Goal: Information Seeking & Learning: Learn about a topic

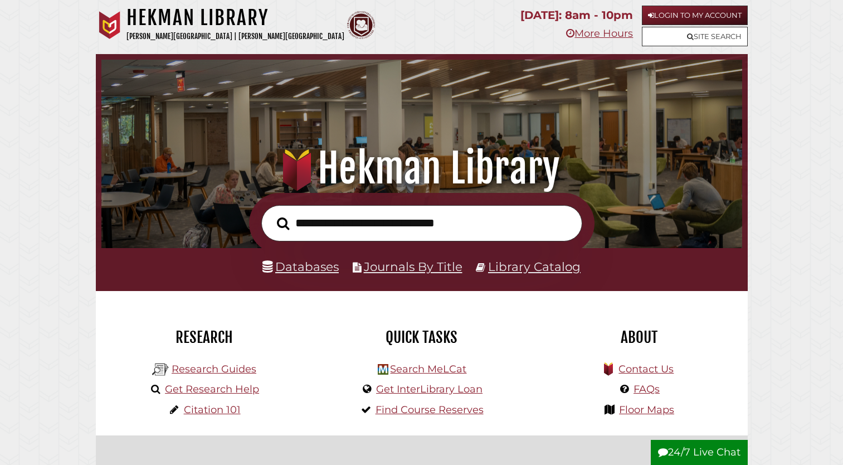
click at [393, 217] on div "Databases Journals By Title Library Catalog" at bounding box center [422, 242] width 652 height 98
click at [689, 12] on link "Login to My Account" at bounding box center [695, 16] width 106 height 20
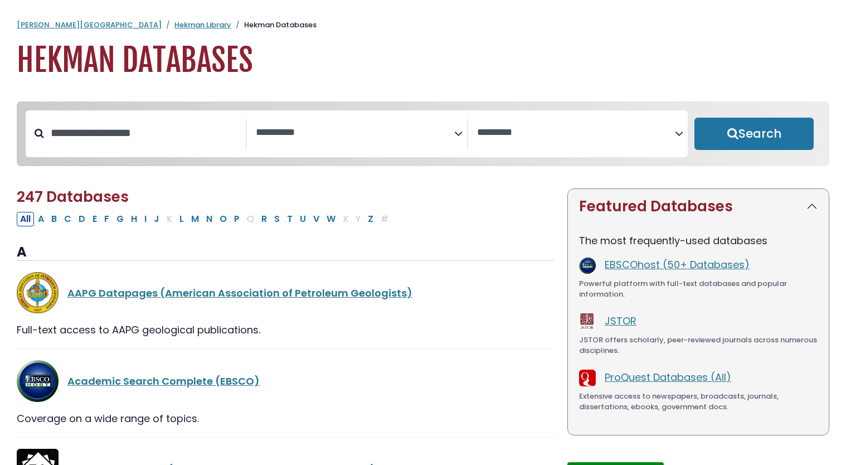
select select "Database Subject Filter"
select select "Database Vendors Filter"
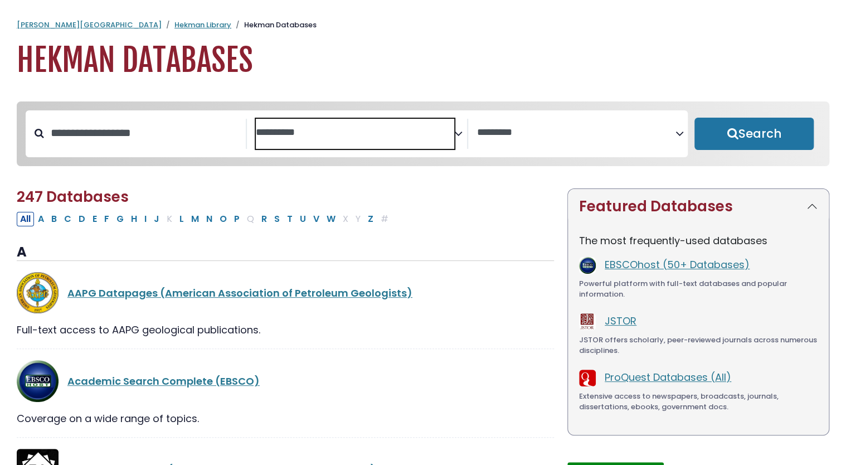
click at [326, 131] on textarea "Search" at bounding box center [355, 133] width 198 height 12
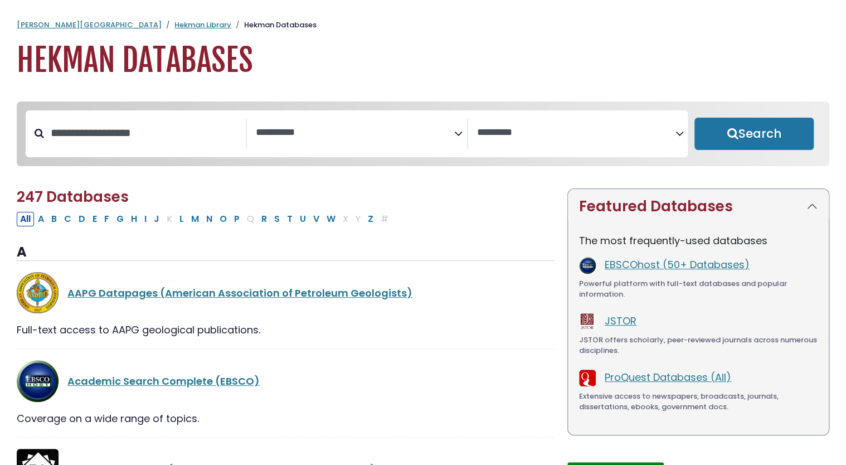
click at [474, 49] on h1 "Hekman Databases" at bounding box center [423, 60] width 812 height 37
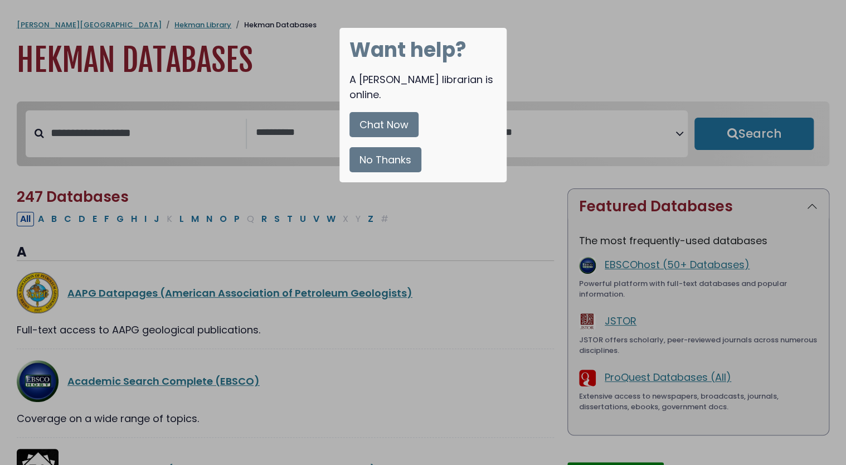
click at [397, 147] on button "No Thanks" at bounding box center [385, 159] width 72 height 25
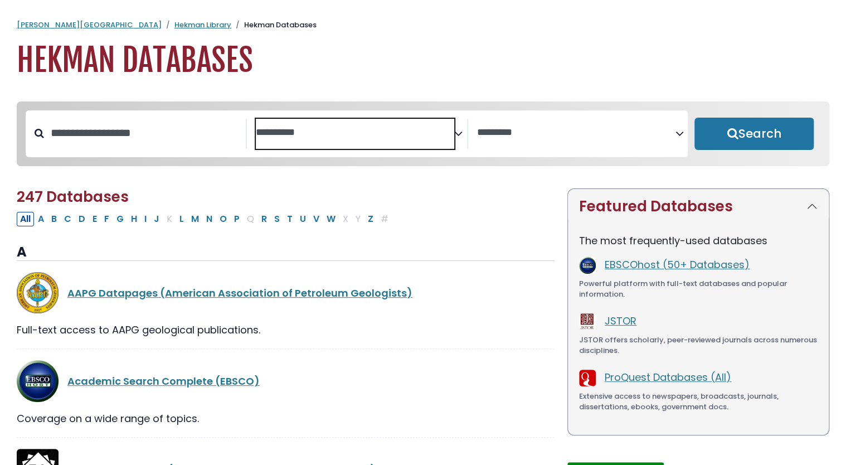
click at [314, 130] on textarea "Search" at bounding box center [355, 133] width 198 height 12
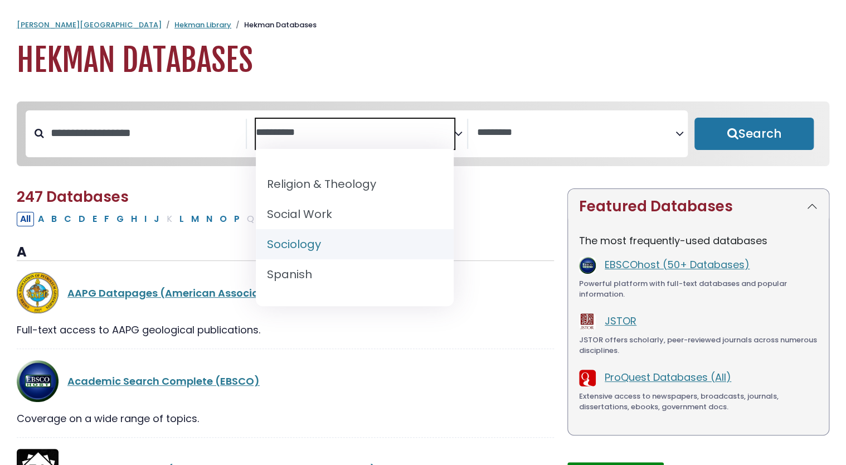
scroll to position [1072, 0]
select select "*****"
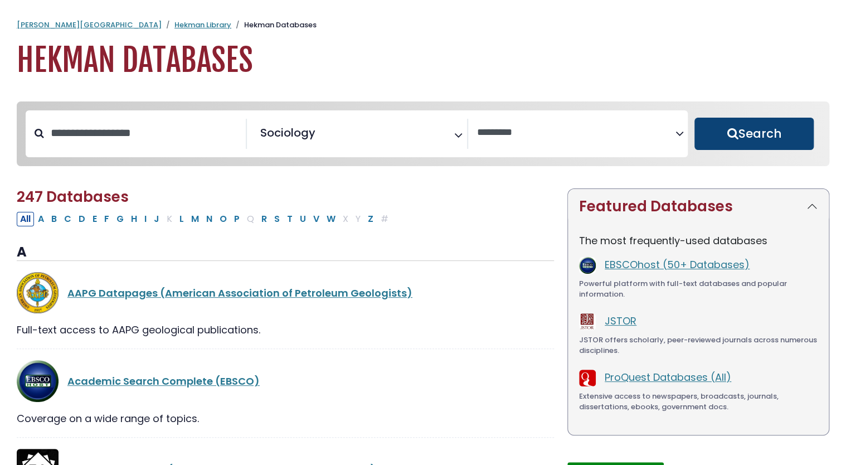
click at [729, 142] on button "Search" at bounding box center [753, 134] width 119 height 32
select select "Database Vendors Filter"
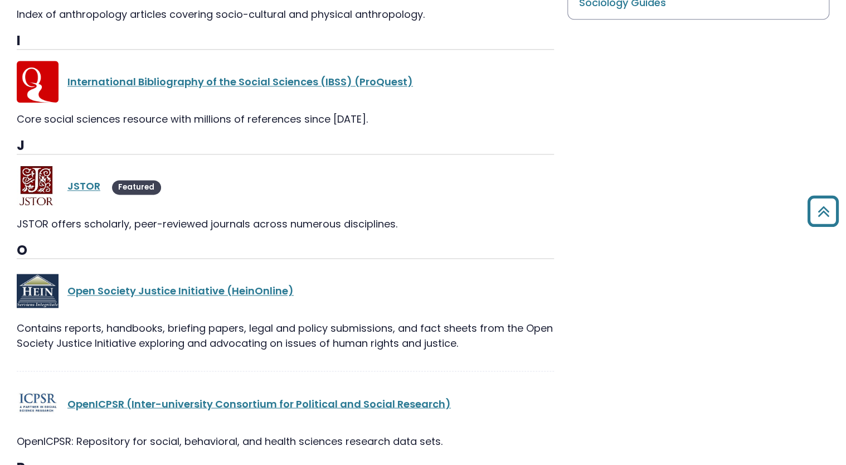
scroll to position [675, 0]
click at [79, 178] on link "JSTOR" at bounding box center [83, 185] width 33 height 14
click at [83, 179] on link "JSTOR" at bounding box center [83, 185] width 33 height 14
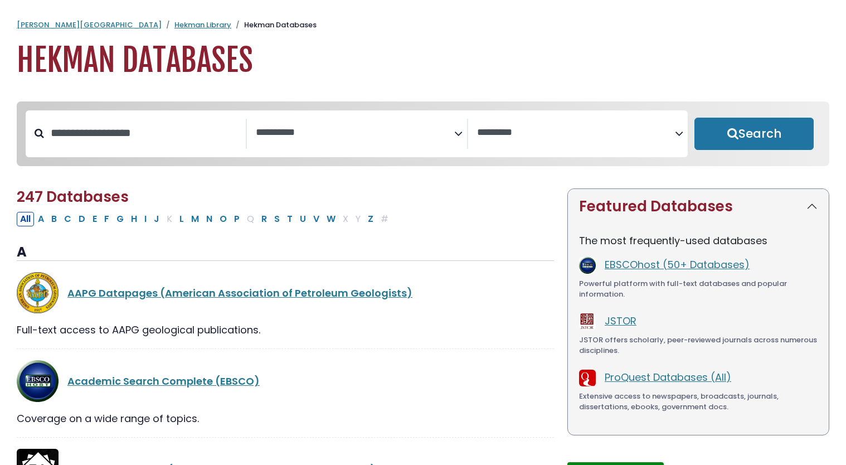
select select "Database Subject Filter"
select select "Database Vendors Filter"
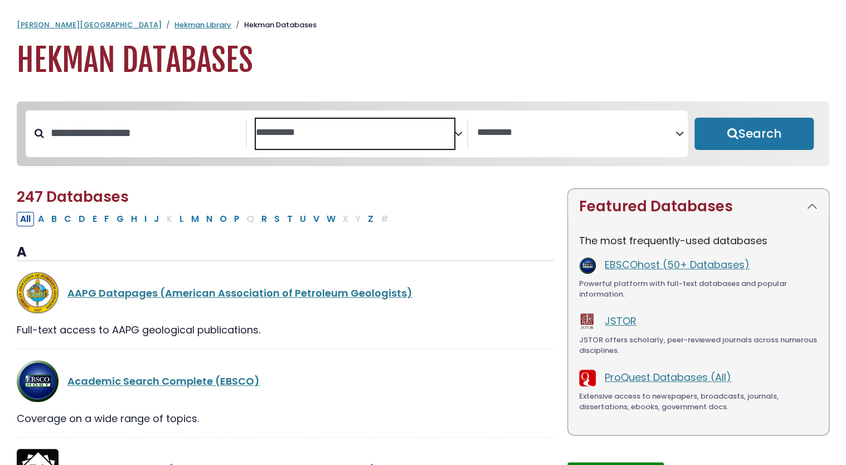
click at [318, 139] on span "Search filters" at bounding box center [355, 134] width 198 height 30
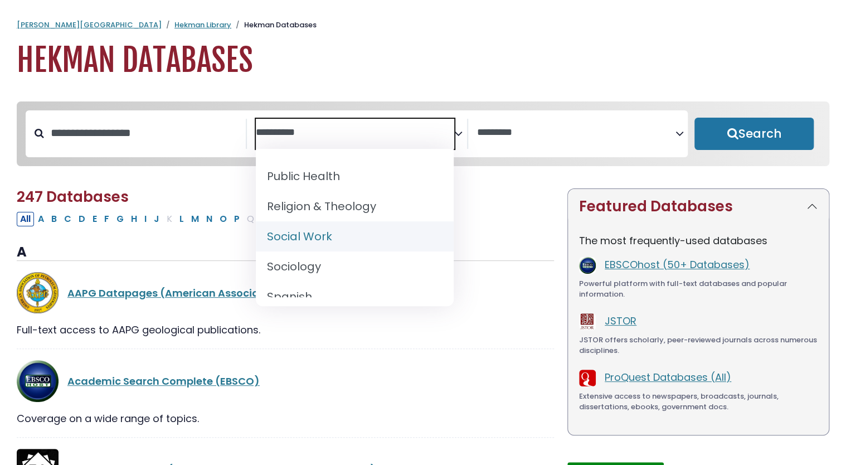
scroll to position [1051, 0]
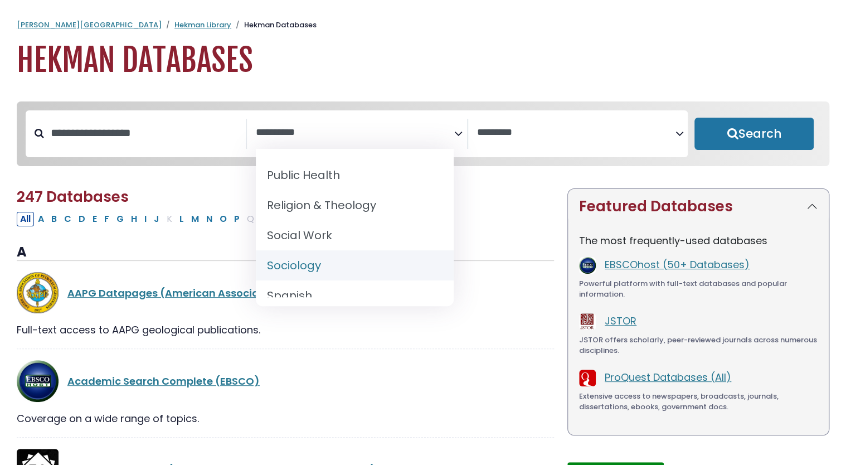
select select "*****"
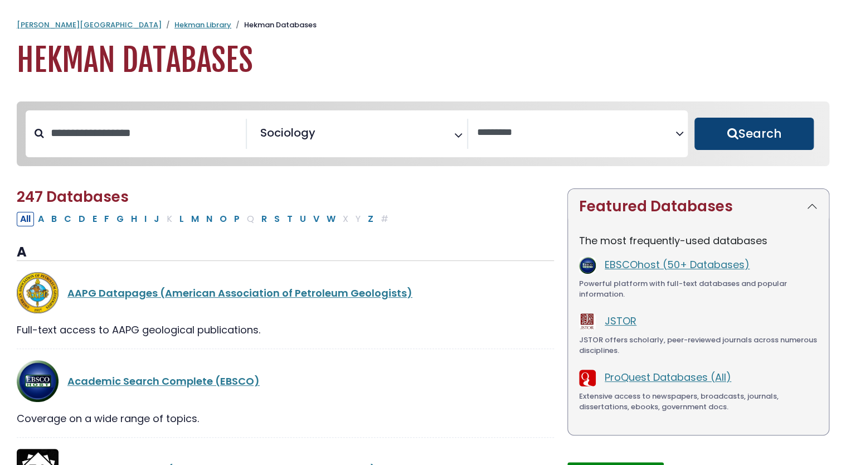
click at [761, 133] on button "Search" at bounding box center [753, 134] width 119 height 32
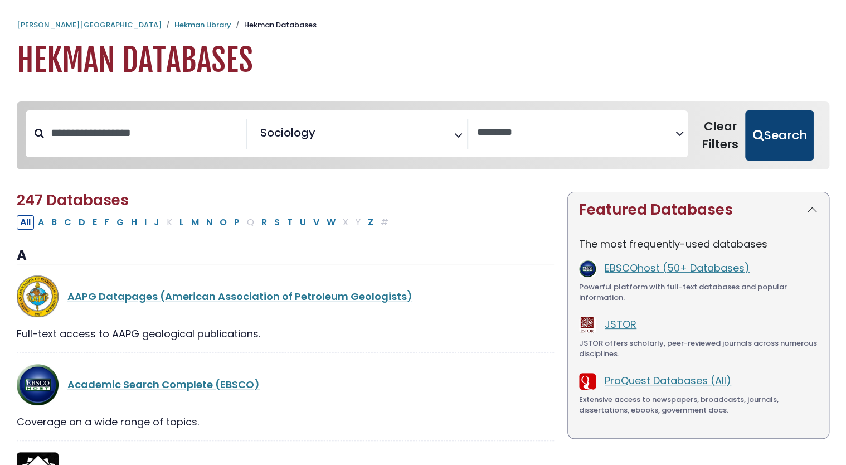
select select "Database Vendors Filter"
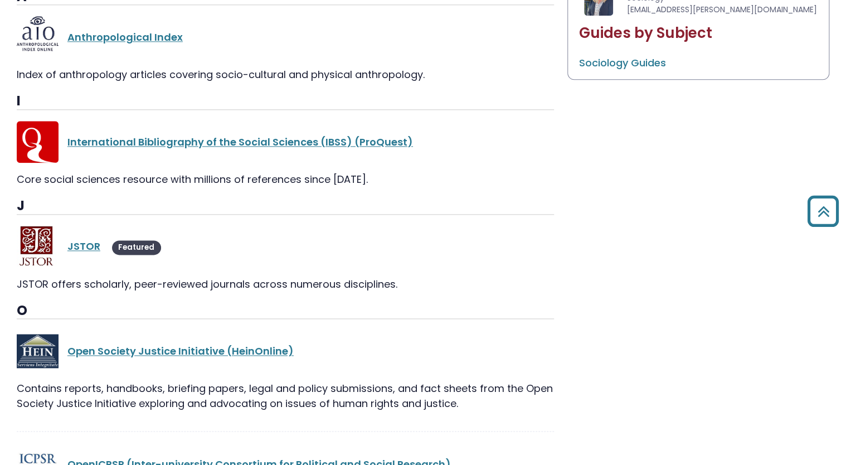
scroll to position [617, 0]
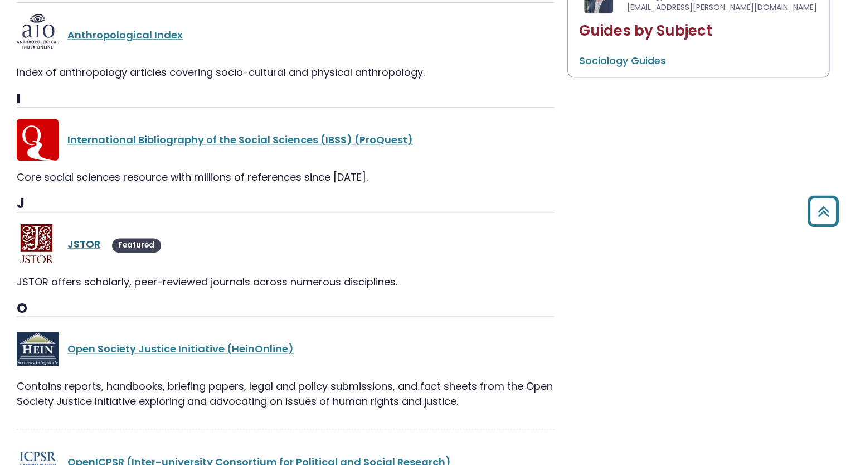
click at [86, 242] on link "JSTOR" at bounding box center [83, 244] width 33 height 14
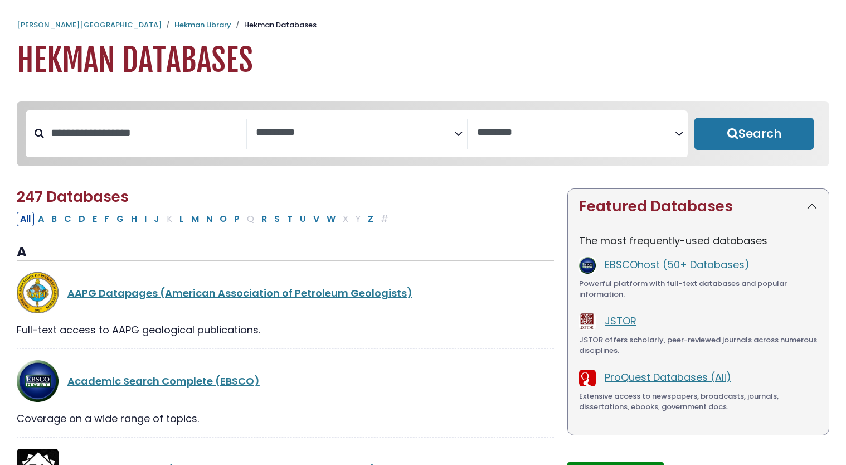
select select "Database Subject Filter"
select select "Database Vendors Filter"
click at [332, 133] on textarea "Search" at bounding box center [355, 133] width 198 height 12
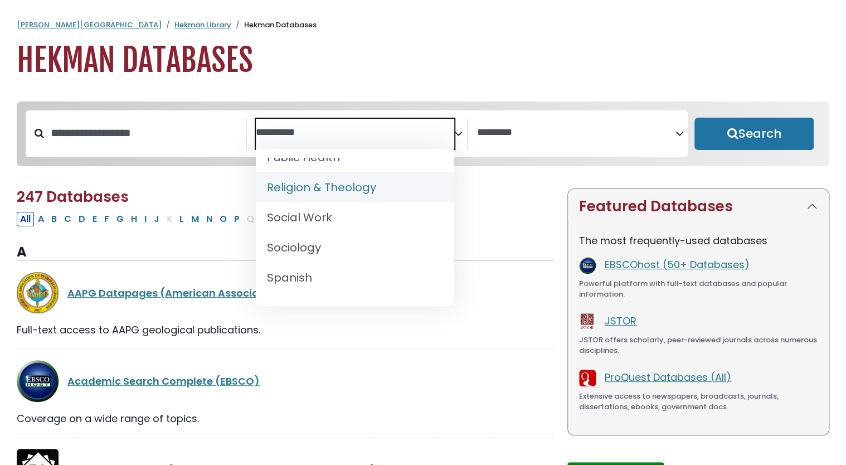
scroll to position [1072, 0]
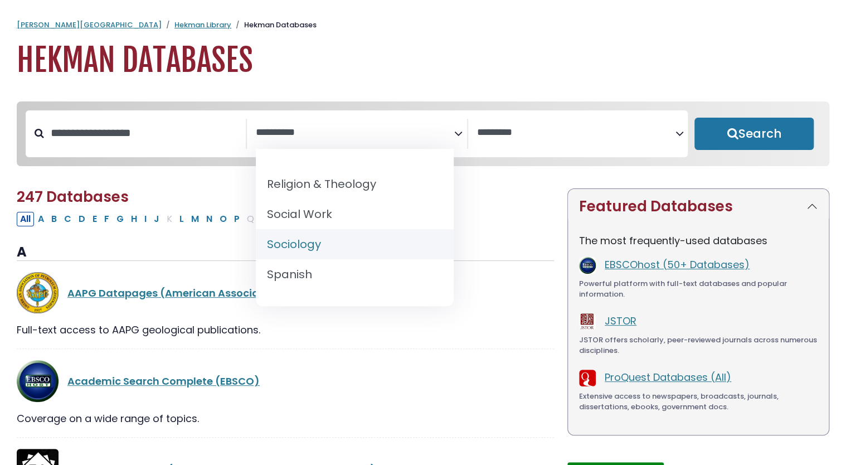
select select "*****"
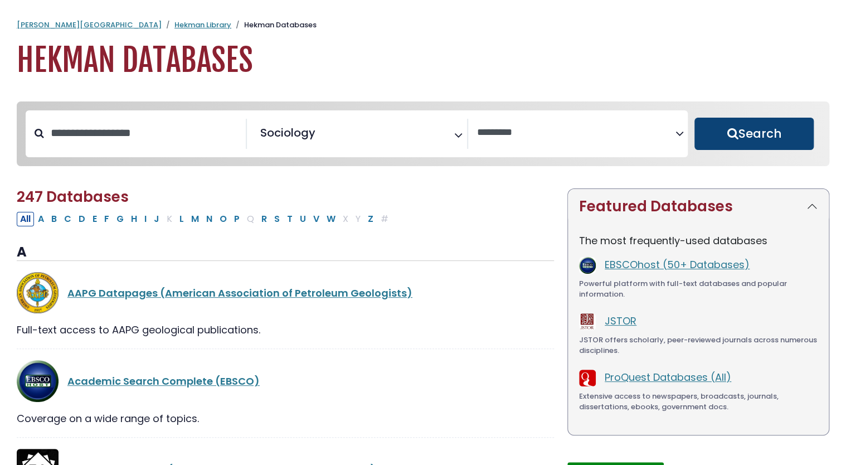
click at [726, 130] on button "Search" at bounding box center [753, 134] width 119 height 32
select select "Database Vendors Filter"
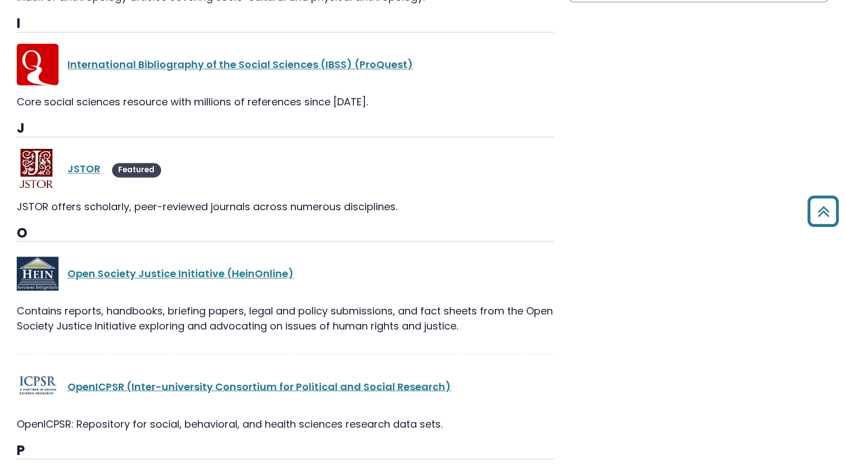
scroll to position [695, 0]
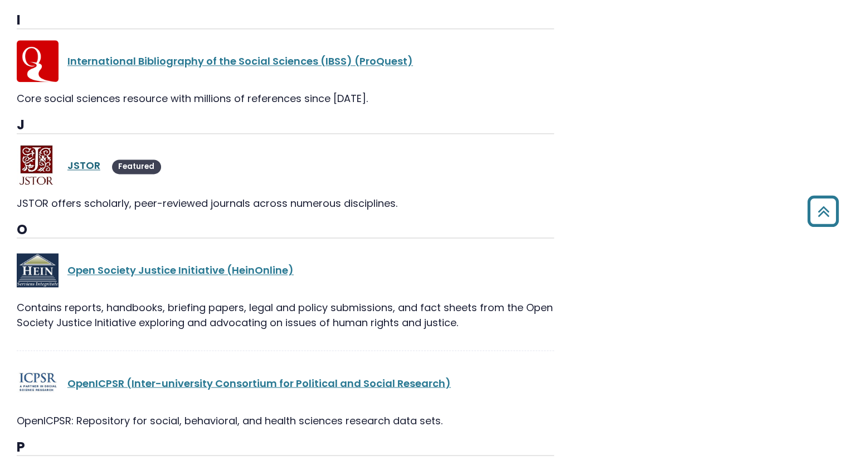
click at [83, 165] on link "JSTOR" at bounding box center [83, 165] width 33 height 14
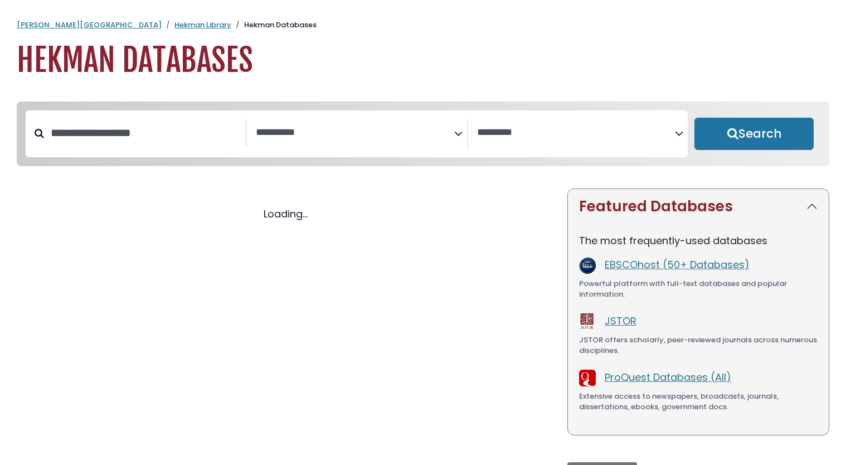
select select "Database Subject Filter"
select select "Database Vendors Filter"
select select "Database Subject Filter"
select select "Database Vendors Filter"
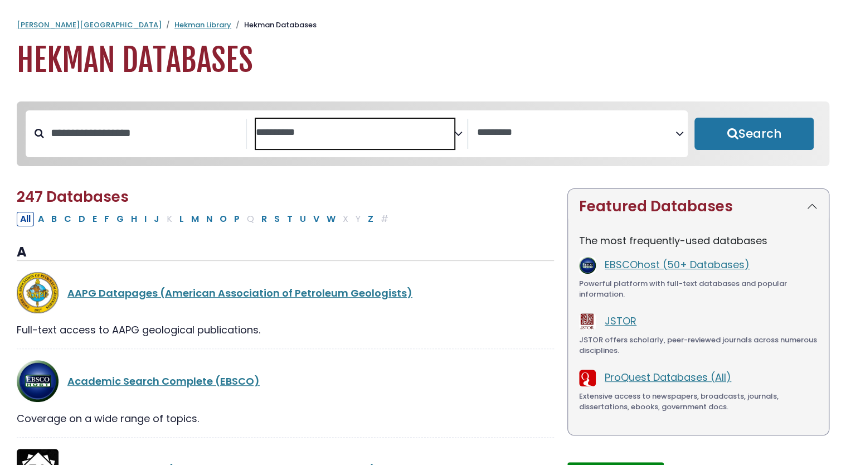
click at [306, 123] on span "Search filters" at bounding box center [355, 134] width 198 height 30
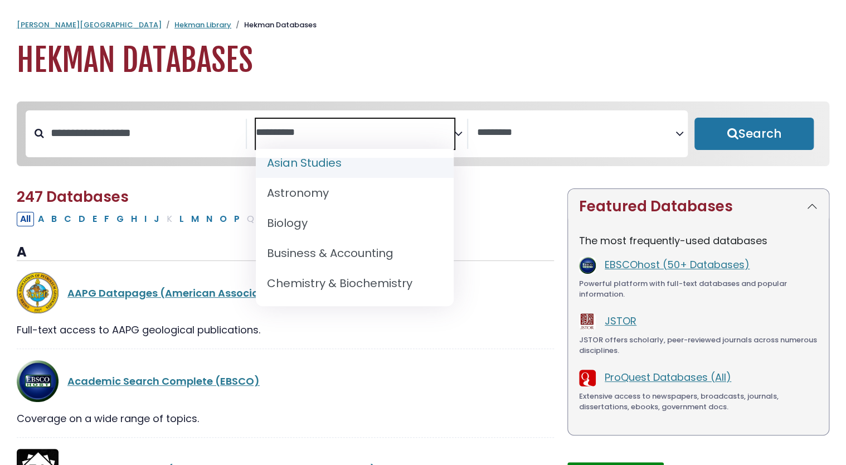
scroll to position [102, 0]
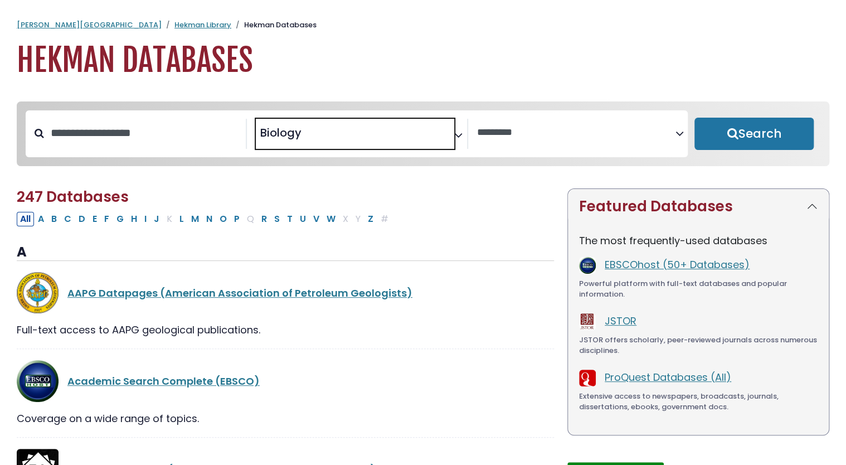
select select "*****"
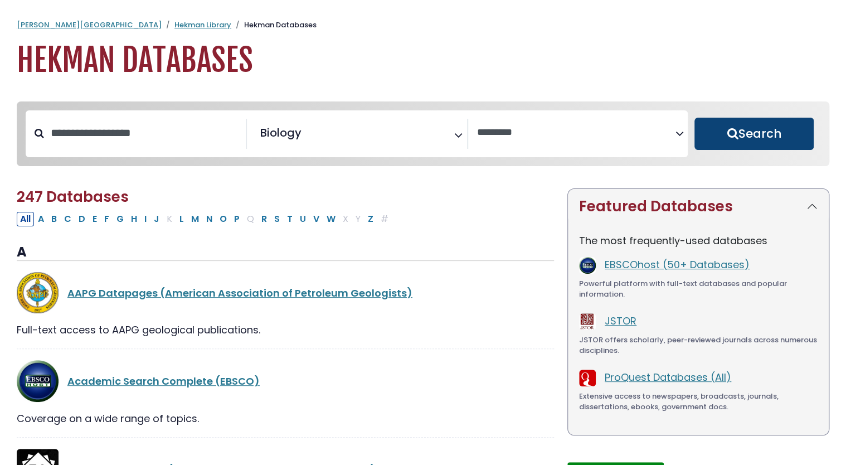
click at [752, 135] on button "Search" at bounding box center [753, 134] width 119 height 32
select select "Database Vendors Filter"
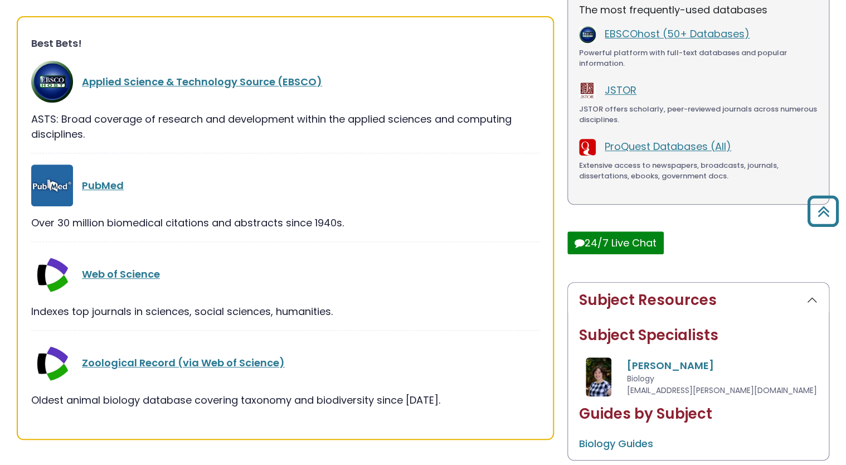
scroll to position [227, 0]
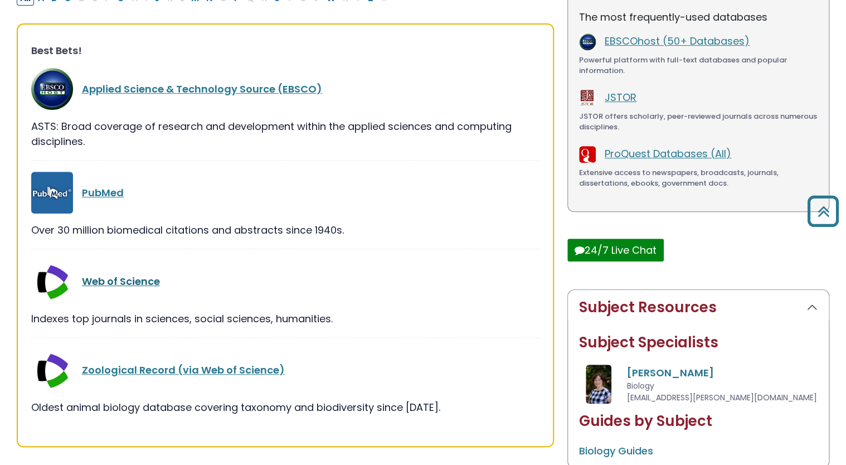
click at [113, 281] on link "Web of Science" at bounding box center [121, 281] width 78 height 14
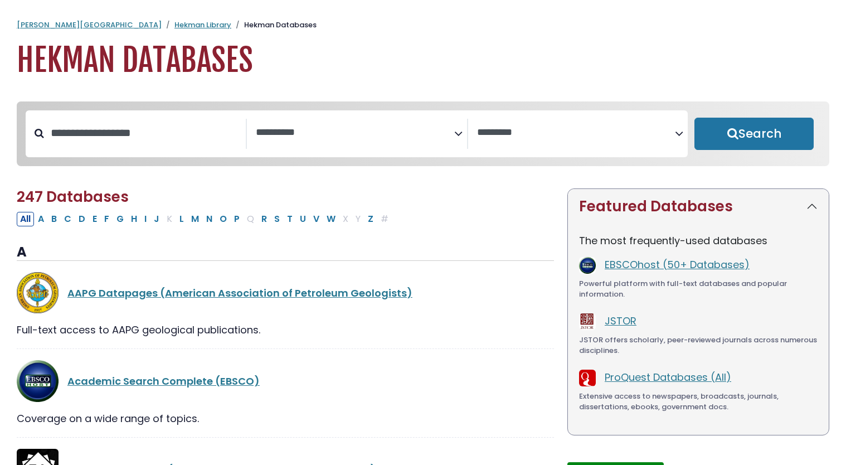
select select "Database Subject Filter"
select select "Database Vendors Filter"
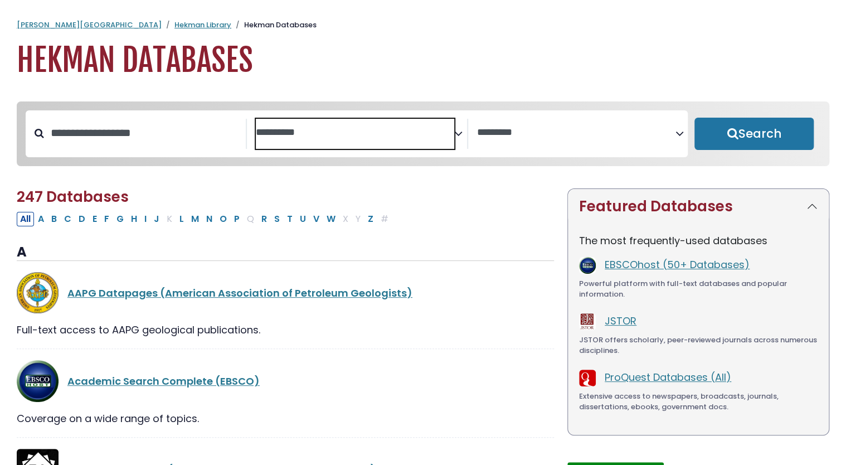
click at [381, 143] on span "Search filters" at bounding box center [355, 134] width 198 height 30
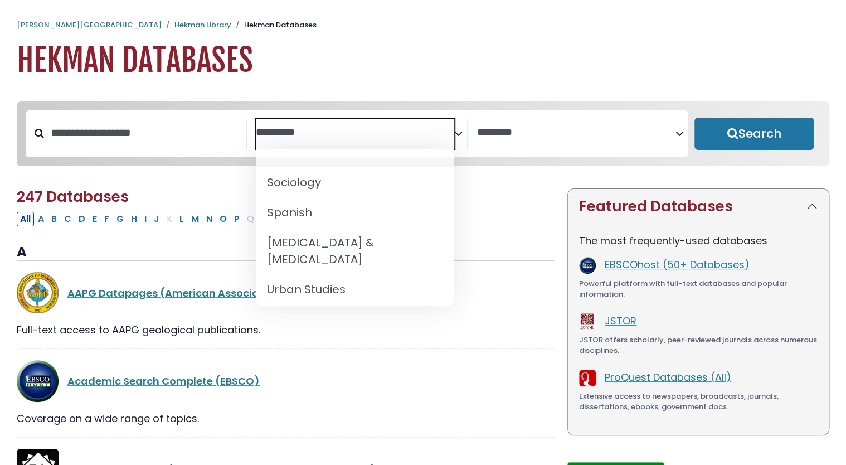
scroll to position [1134, 0]
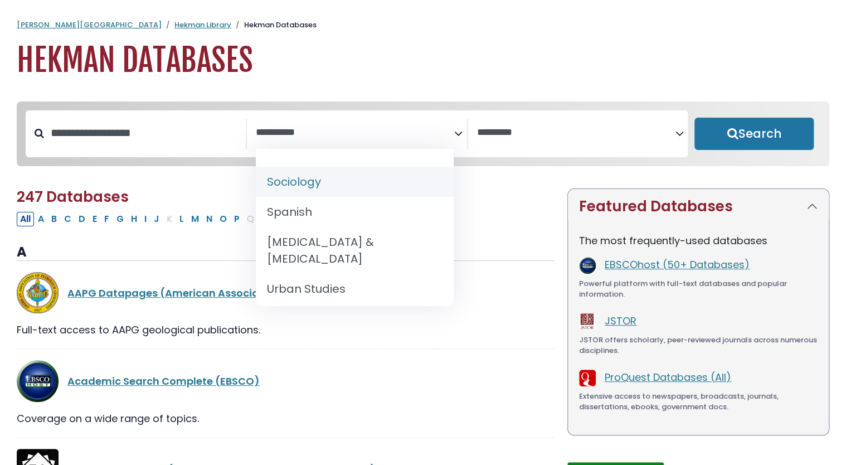
select select "*****"
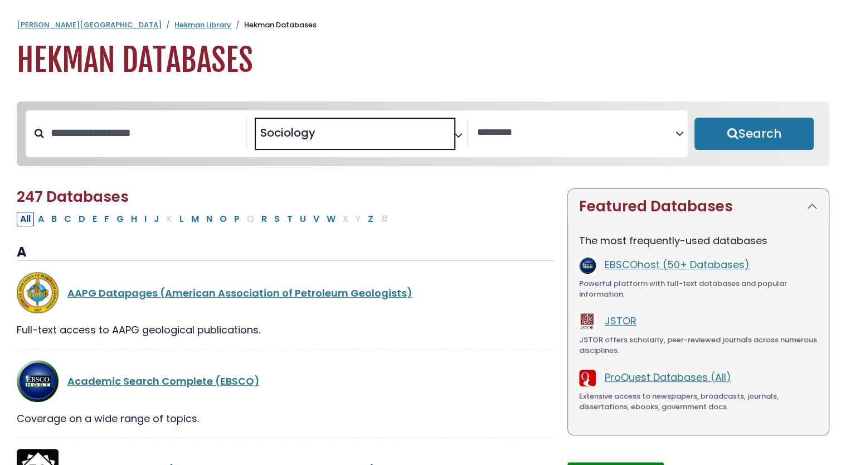
scroll to position [529, 0]
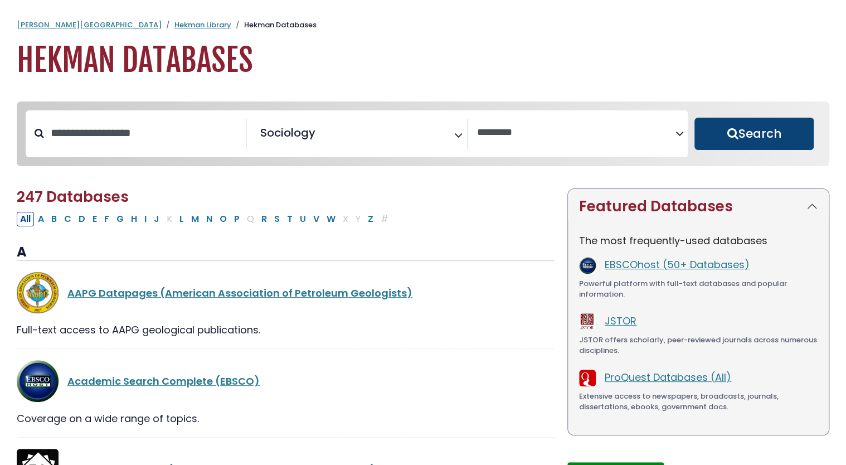
click at [719, 148] on button "Search" at bounding box center [753, 134] width 119 height 32
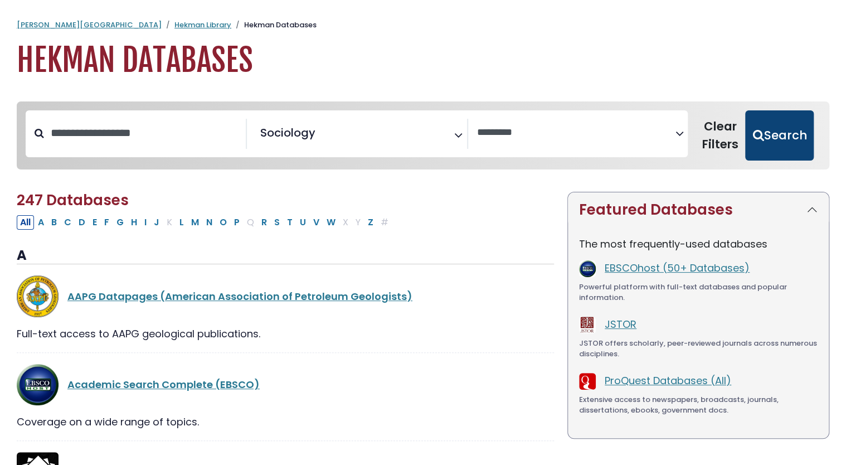
select select "Database Vendors Filter"
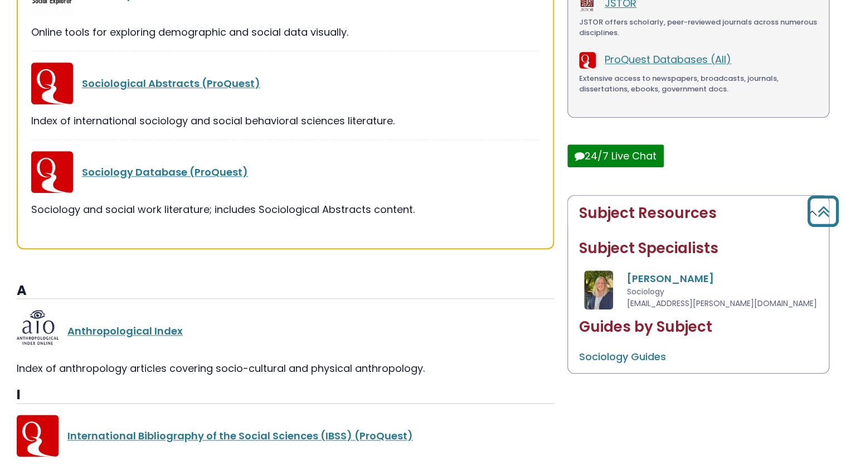
scroll to position [299, 0]
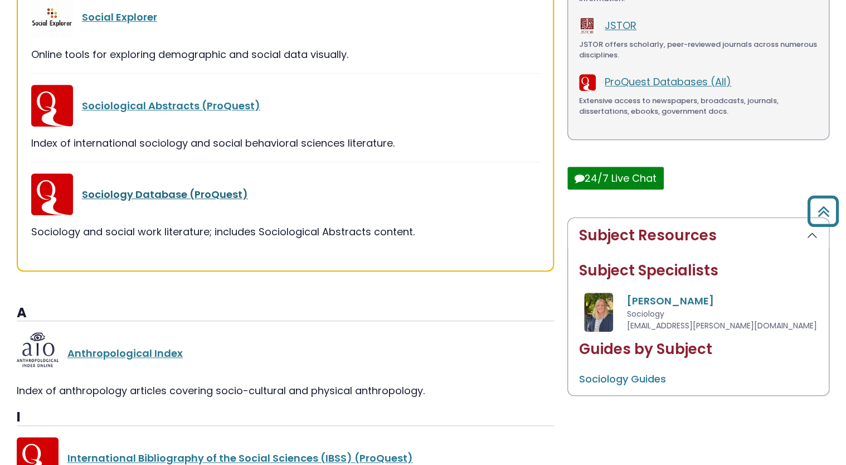
click at [162, 192] on link "Sociology Database (ProQuest)" at bounding box center [165, 194] width 166 height 14
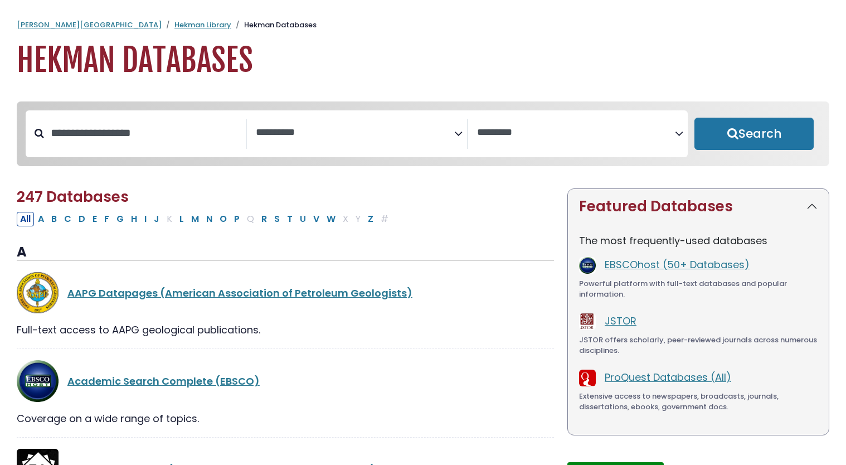
select select "Database Subject Filter"
select select "Database Vendors Filter"
click at [615, 325] on link "JSTOR" at bounding box center [621, 321] width 32 height 14
